Goal: Check status: Check status

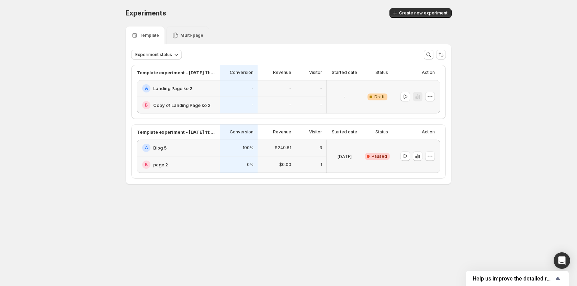
click at [191, 38] on div "Multi-page" at bounding box center [187, 35] width 31 height 7
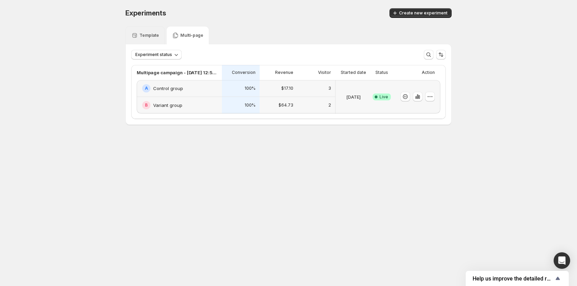
click at [148, 32] on div "Template" at bounding box center [145, 35] width 28 height 7
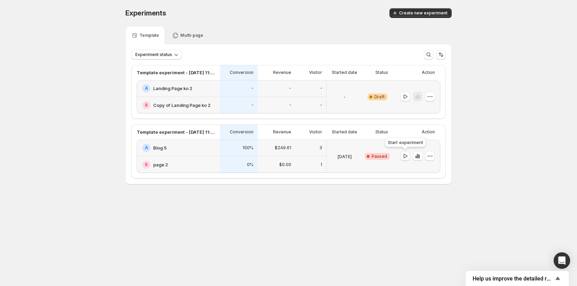
click at [407, 154] on icon "button" at bounding box center [405, 156] width 7 height 7
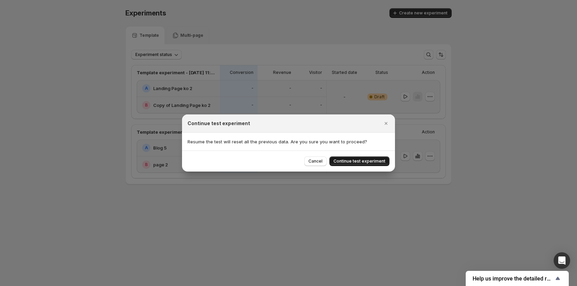
click at [371, 159] on span "Continue test experiment" at bounding box center [360, 160] width 52 height 5
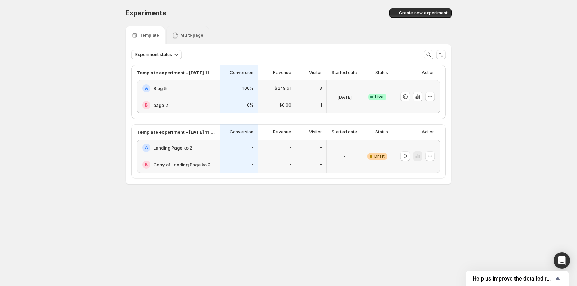
click at [182, 39] on div "Multi-page" at bounding box center [187, 35] width 43 height 18
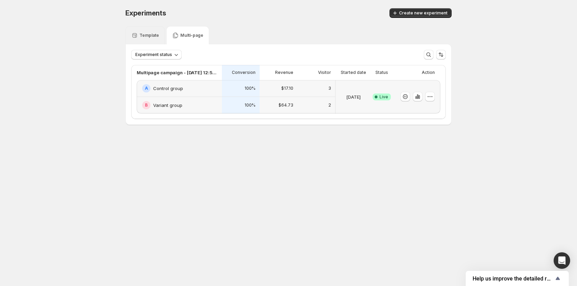
click at [149, 34] on p "Template" at bounding box center [149, 35] width 20 height 5
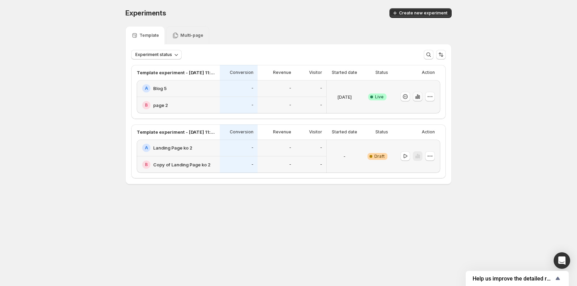
click at [420, 97] on icon "button" at bounding box center [417, 96] width 7 height 7
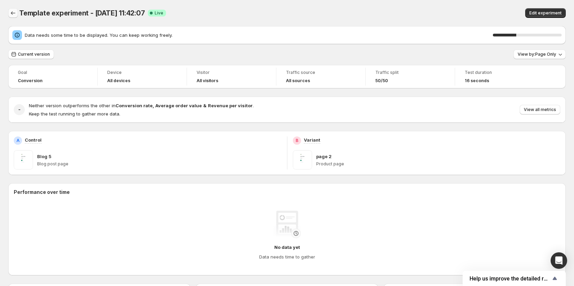
click at [14, 13] on icon "Back" at bounding box center [13, 13] width 7 height 7
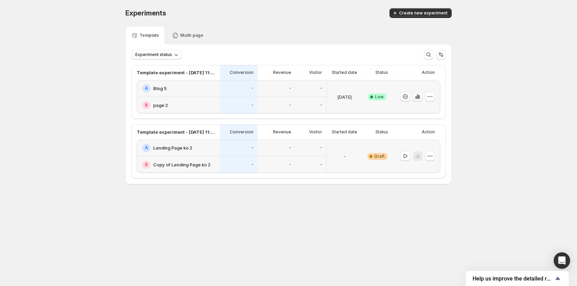
click at [413, 97] on button "button" at bounding box center [418, 97] width 10 height 10
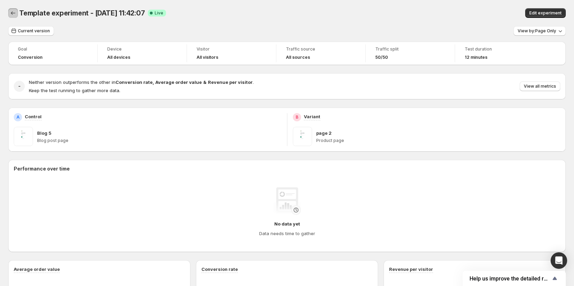
click at [13, 16] on icon "Back" at bounding box center [13, 13] width 7 height 7
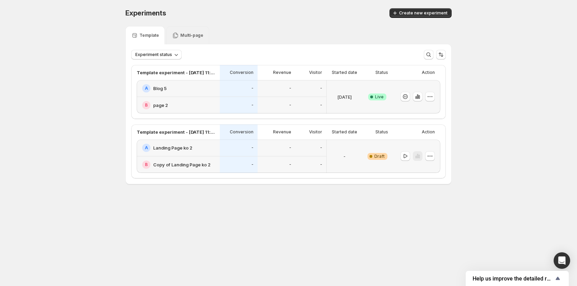
click at [194, 36] on p "Multi-page" at bounding box center [191, 35] width 23 height 5
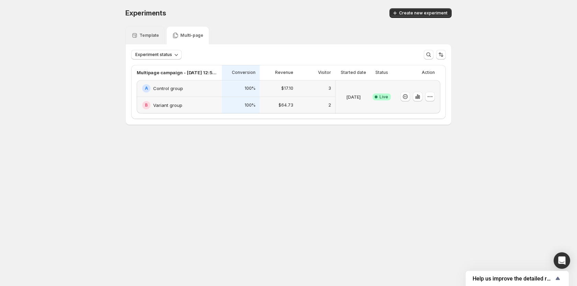
click at [154, 36] on p "Template" at bounding box center [149, 35] width 20 height 5
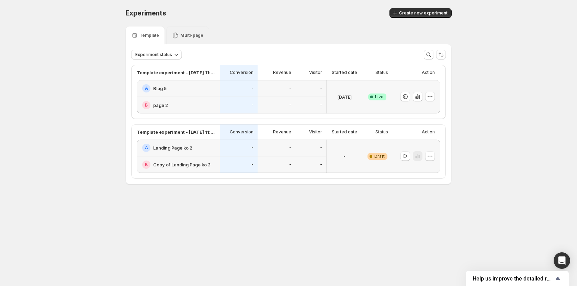
click at [179, 35] on div "Multi-page" at bounding box center [187, 35] width 31 height 7
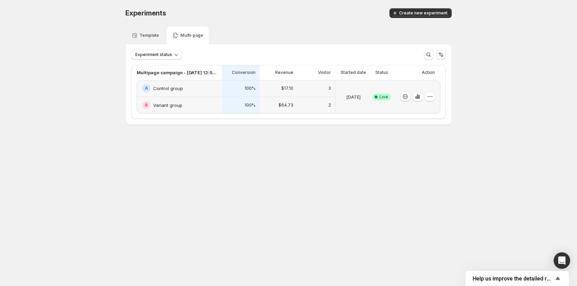
click at [157, 38] on div "Template" at bounding box center [145, 35] width 28 height 7
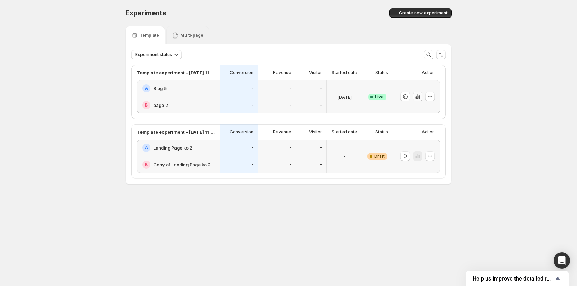
click at [416, 96] on icon "button" at bounding box center [417, 96] width 7 height 7
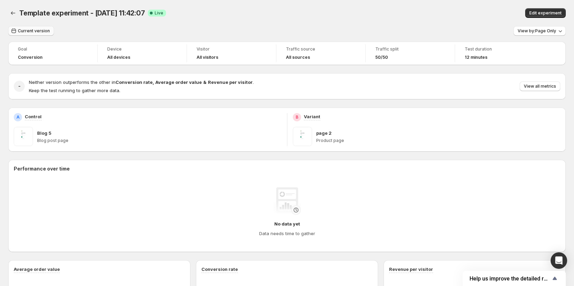
click at [38, 29] on span "Current version" at bounding box center [34, 30] width 32 height 5
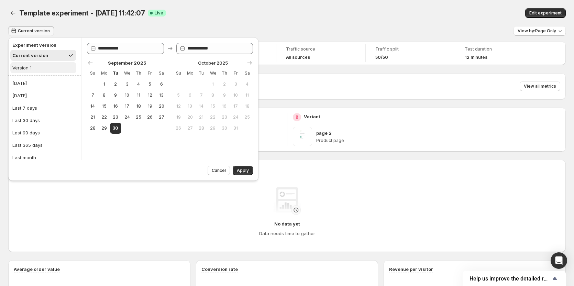
click at [41, 72] on button "Version 1" at bounding box center [43, 67] width 66 height 11
type input "**********"
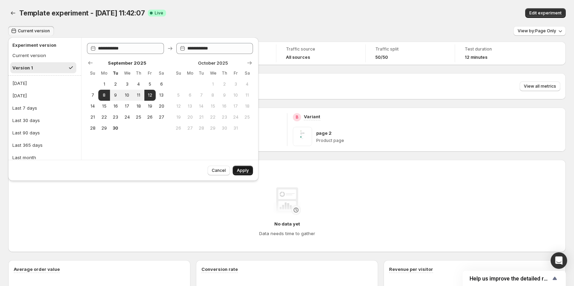
click at [236, 171] on button "Apply" at bounding box center [243, 171] width 20 height 10
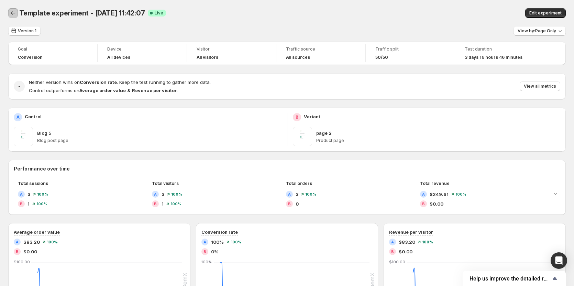
drag, startPoint x: 12, startPoint y: 14, endPoint x: 46, endPoint y: 19, distance: 33.6
click at [12, 14] on icon "Back" at bounding box center [13, 12] width 4 height 3
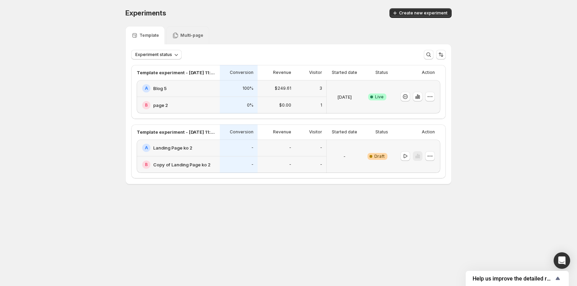
click at [197, 36] on p "Multi-page" at bounding box center [191, 35] width 23 height 5
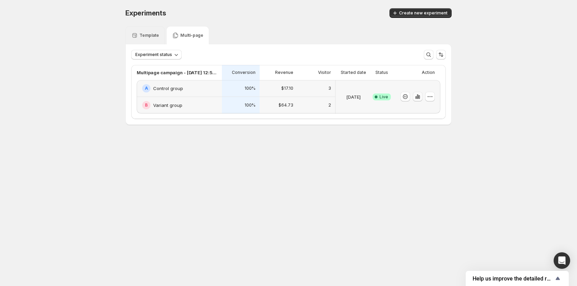
click at [417, 99] on icon "button" at bounding box center [417, 96] width 7 height 7
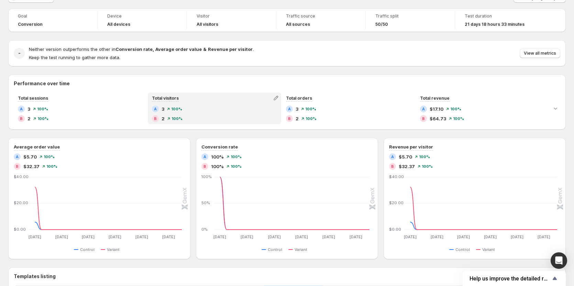
scroll to position [34, 0]
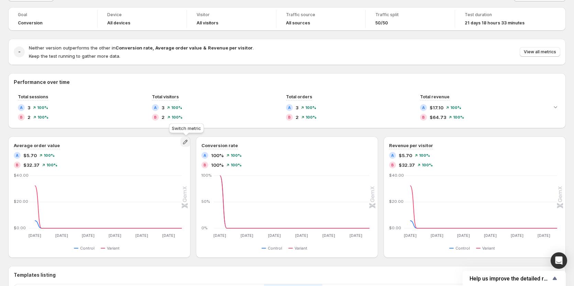
click at [186, 141] on icon "button" at bounding box center [185, 141] width 7 height 7
click at [179, 155] on span "Click-through rate" at bounding box center [186, 156] width 95 height 7
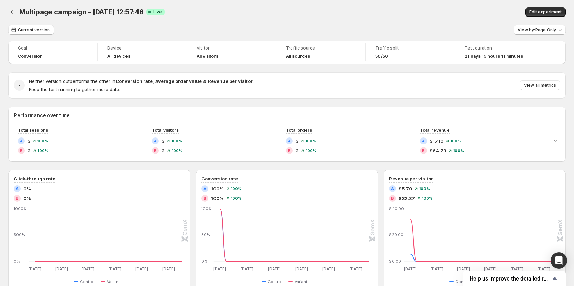
scroll to position [0, 0]
